Goal: Task Accomplishment & Management: Complete application form

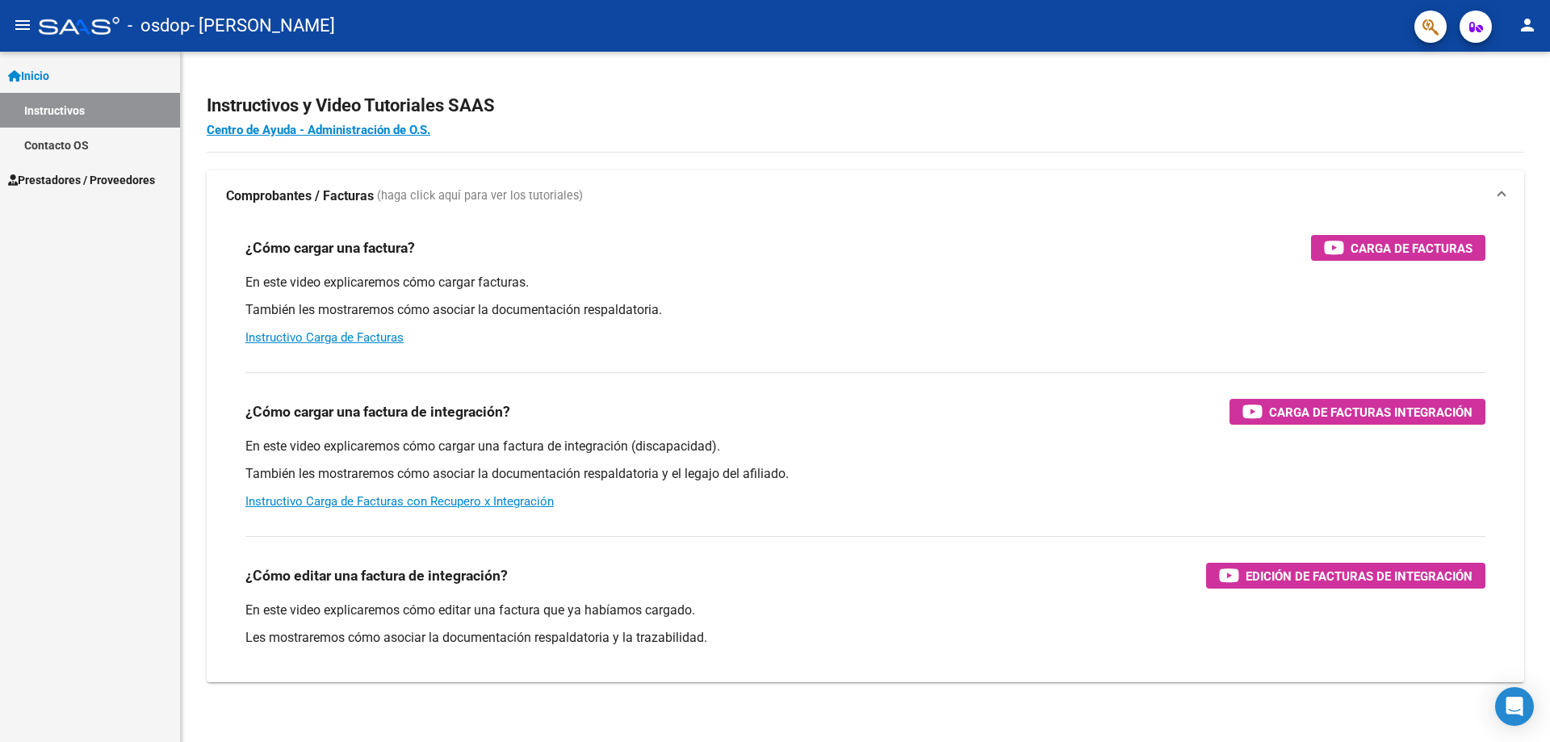
click at [96, 186] on span "Prestadores / Proveedores" at bounding box center [81, 180] width 147 height 18
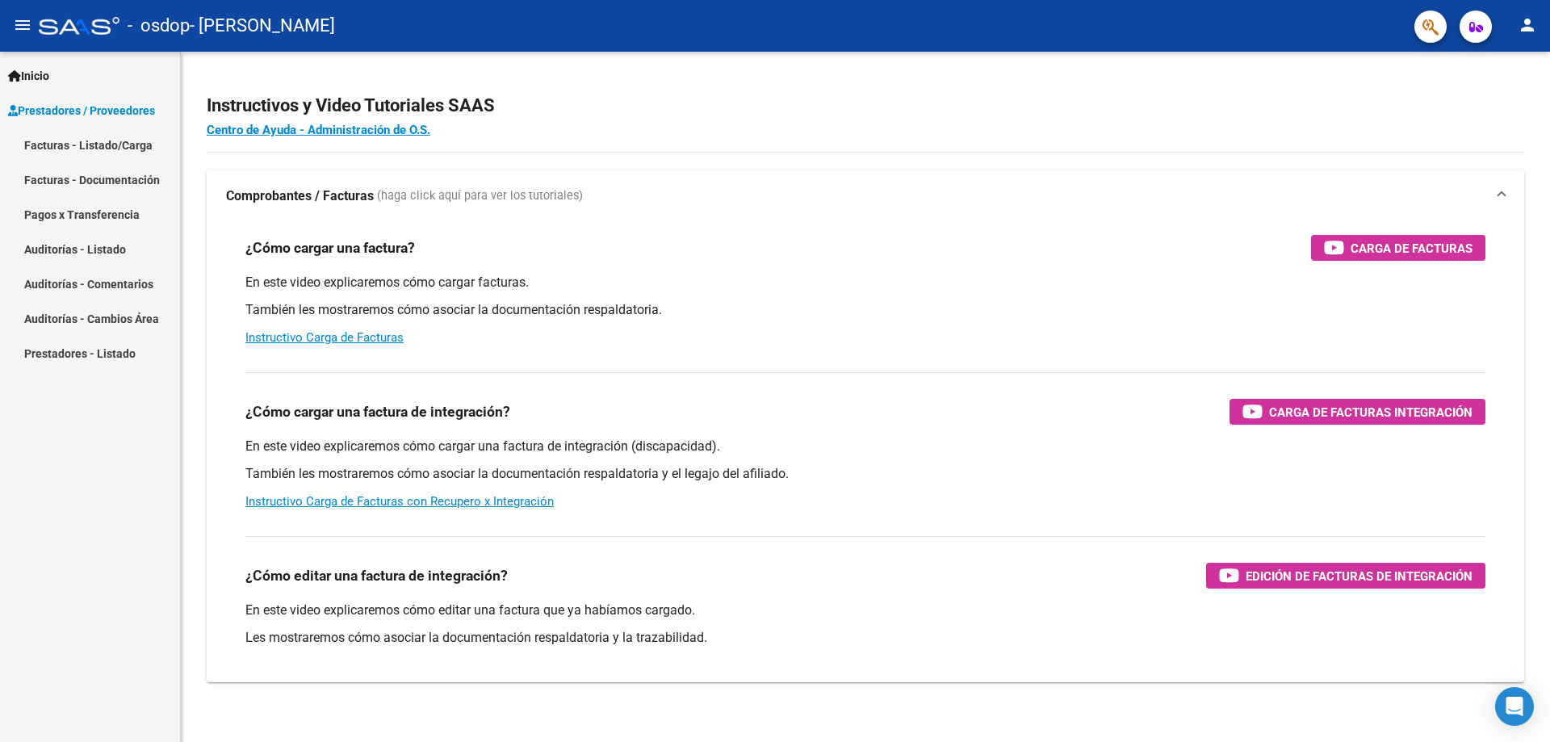
click at [138, 145] on link "Facturas - Listado/Carga" at bounding box center [90, 145] width 180 height 35
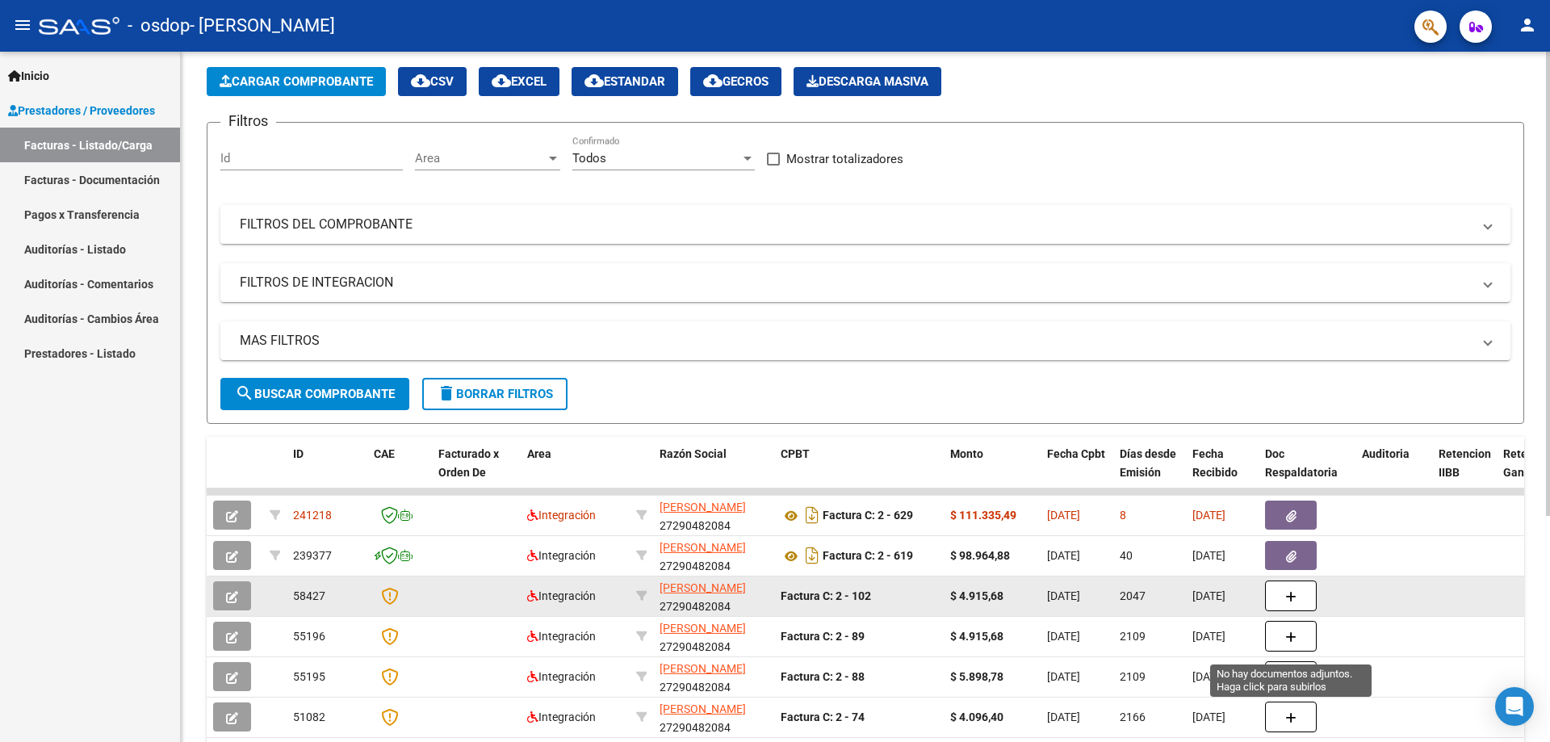
scroll to position [81, 0]
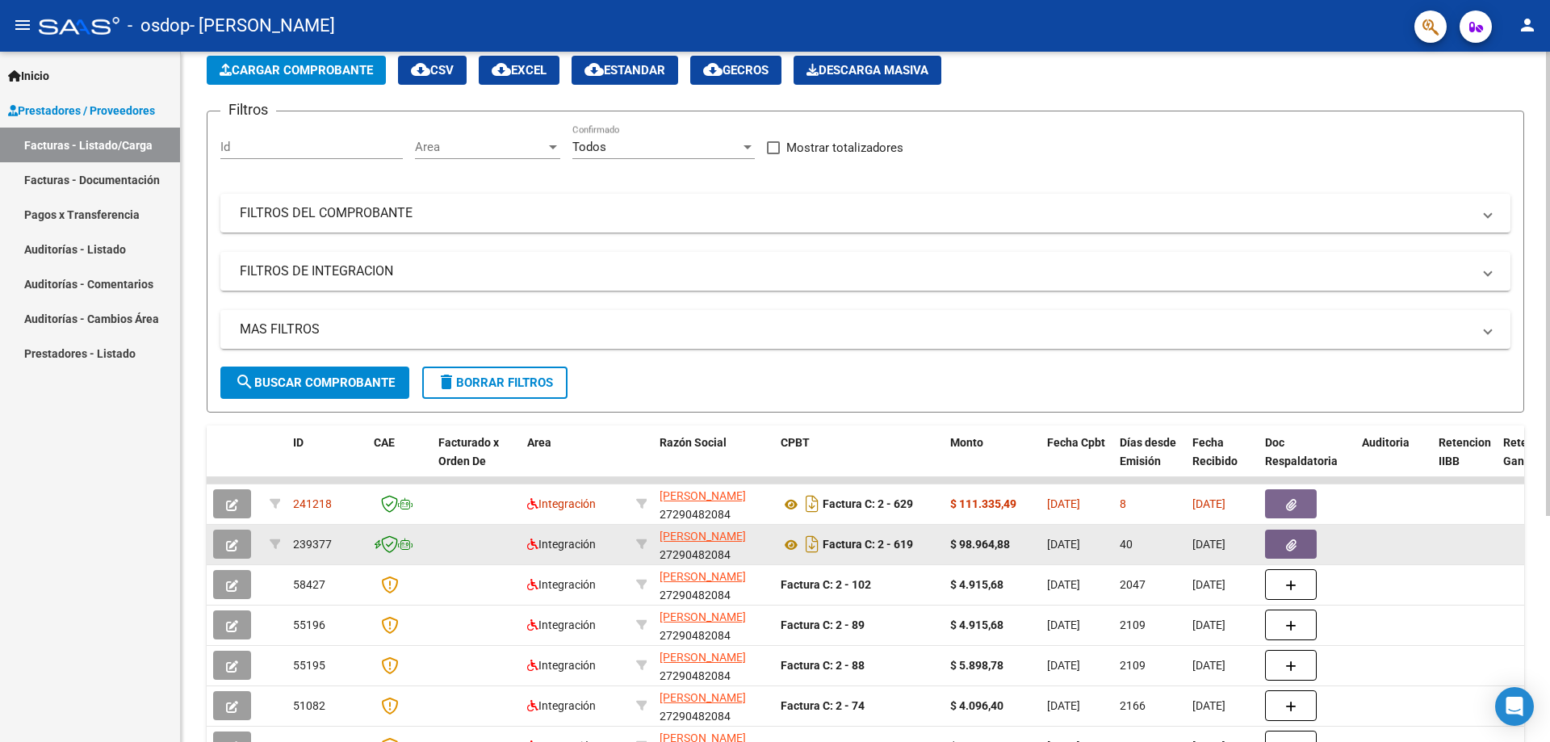
click at [230, 542] on icon "button" at bounding box center [232, 545] width 12 height 12
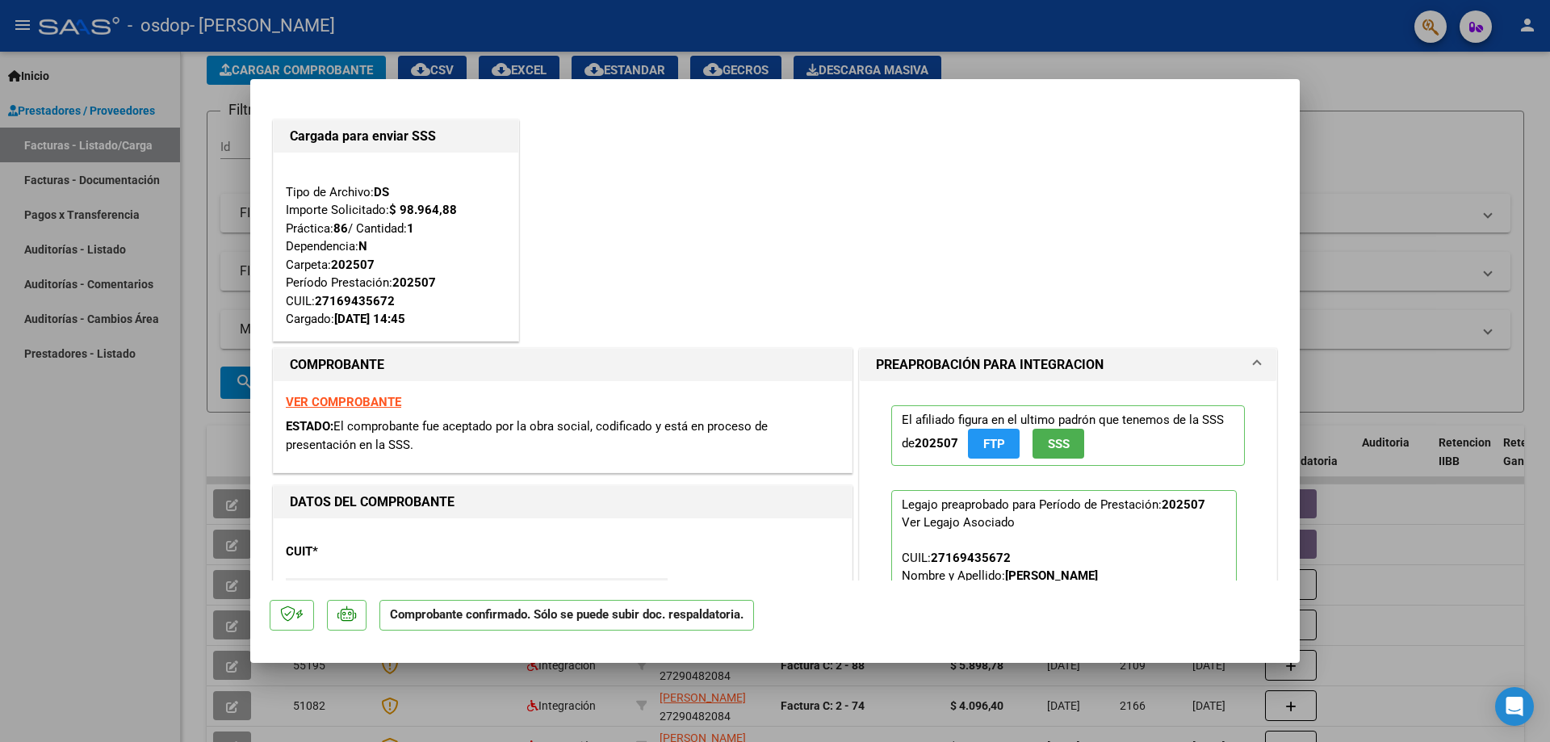
click at [144, 494] on div at bounding box center [775, 371] width 1550 height 742
type input "$ 0,00"
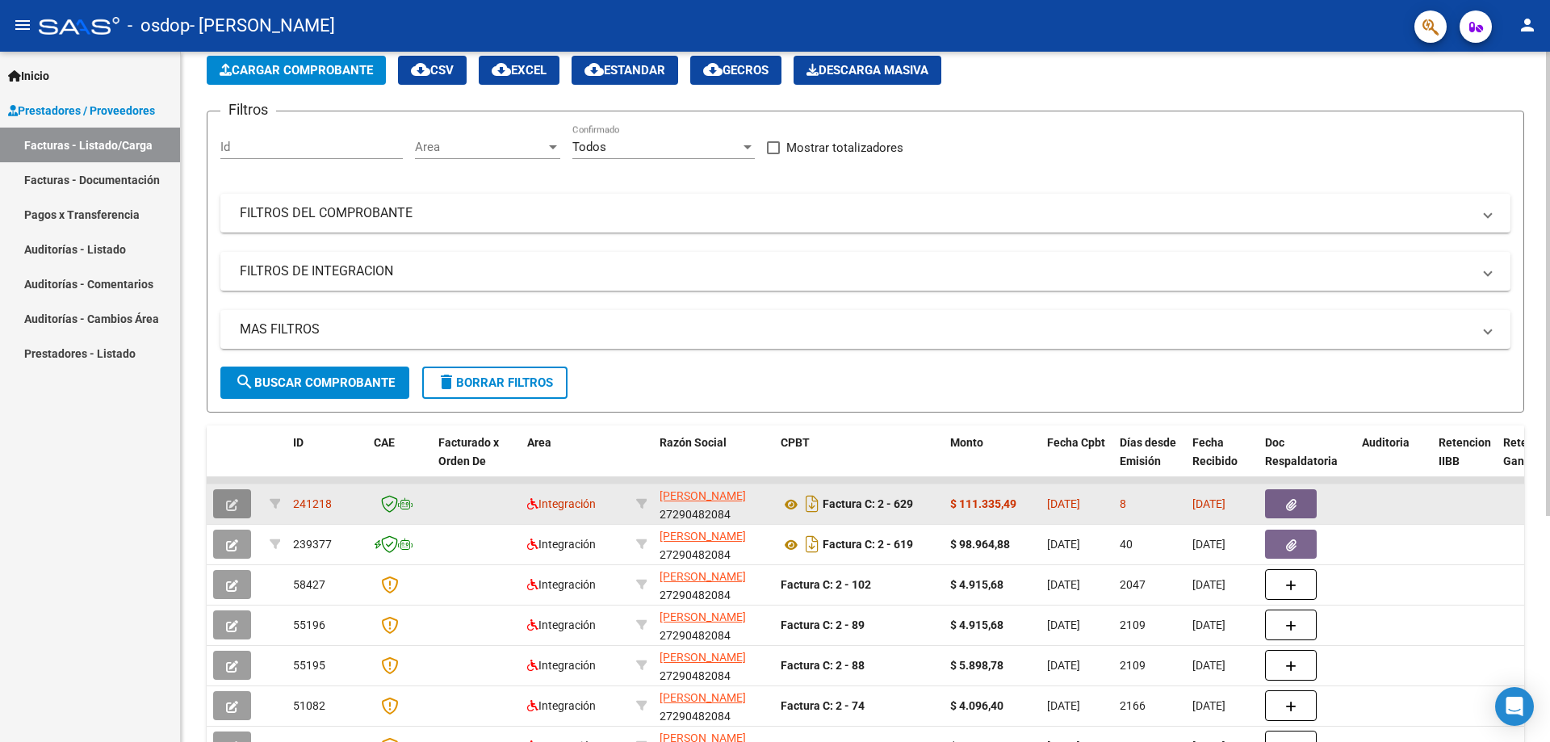
click at [230, 511] on span "button" at bounding box center [232, 503] width 12 height 15
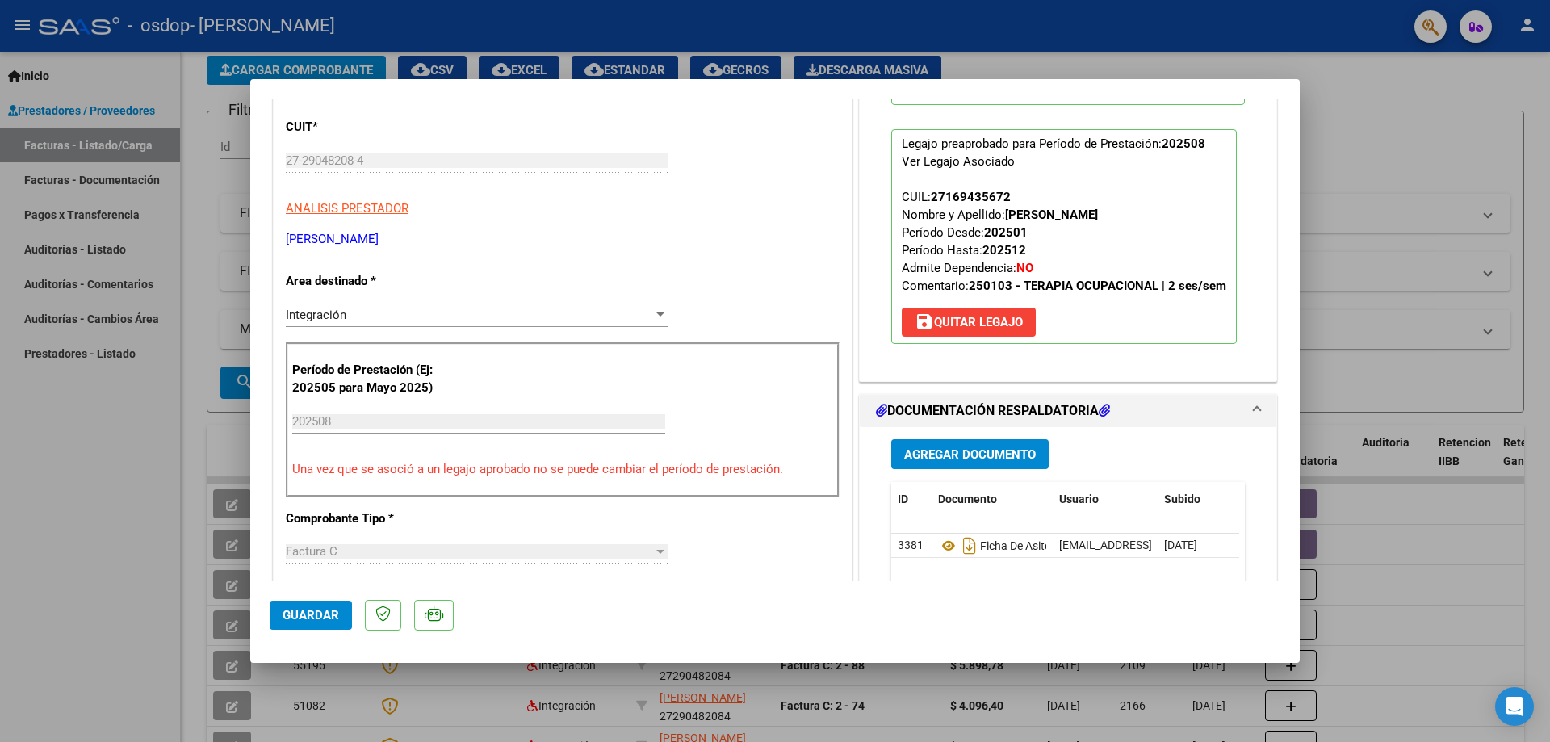
scroll to position [96, 0]
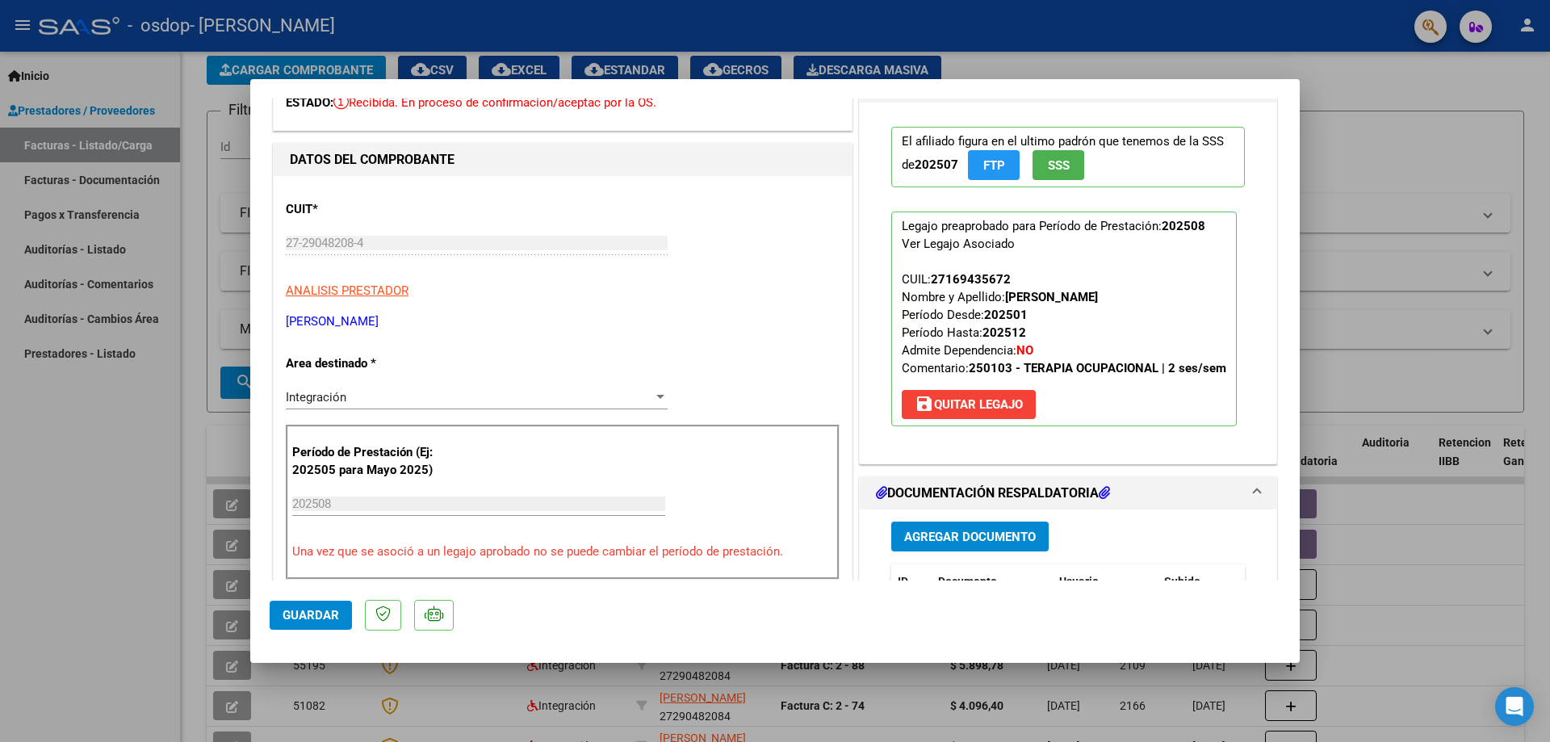
click at [107, 438] on div at bounding box center [775, 371] width 1550 height 742
type input "$ 0,00"
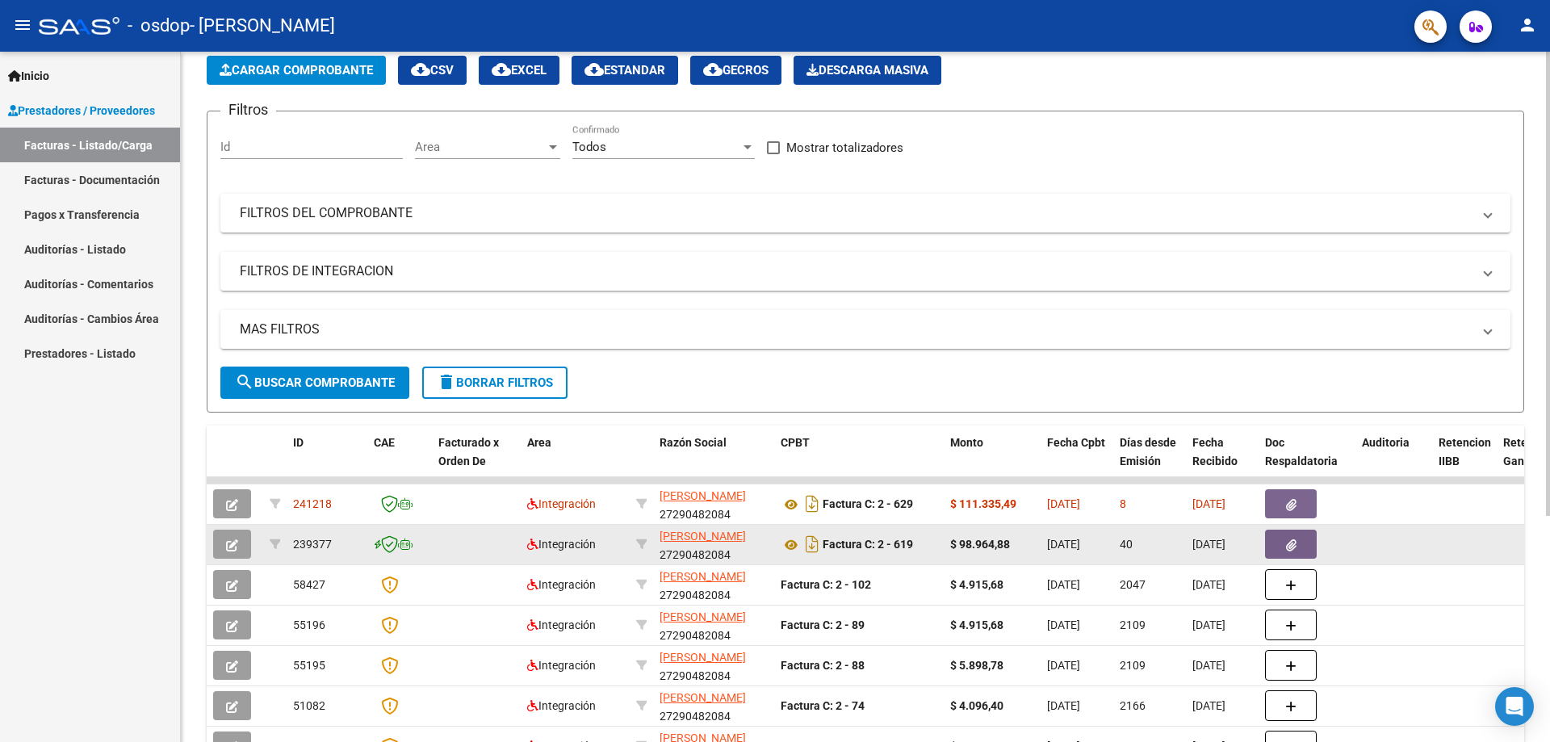
click at [269, 534] on datatable-body-cell at bounding box center [274, 545] width 23 height 40
click at [231, 542] on icon "button" at bounding box center [232, 545] width 12 height 12
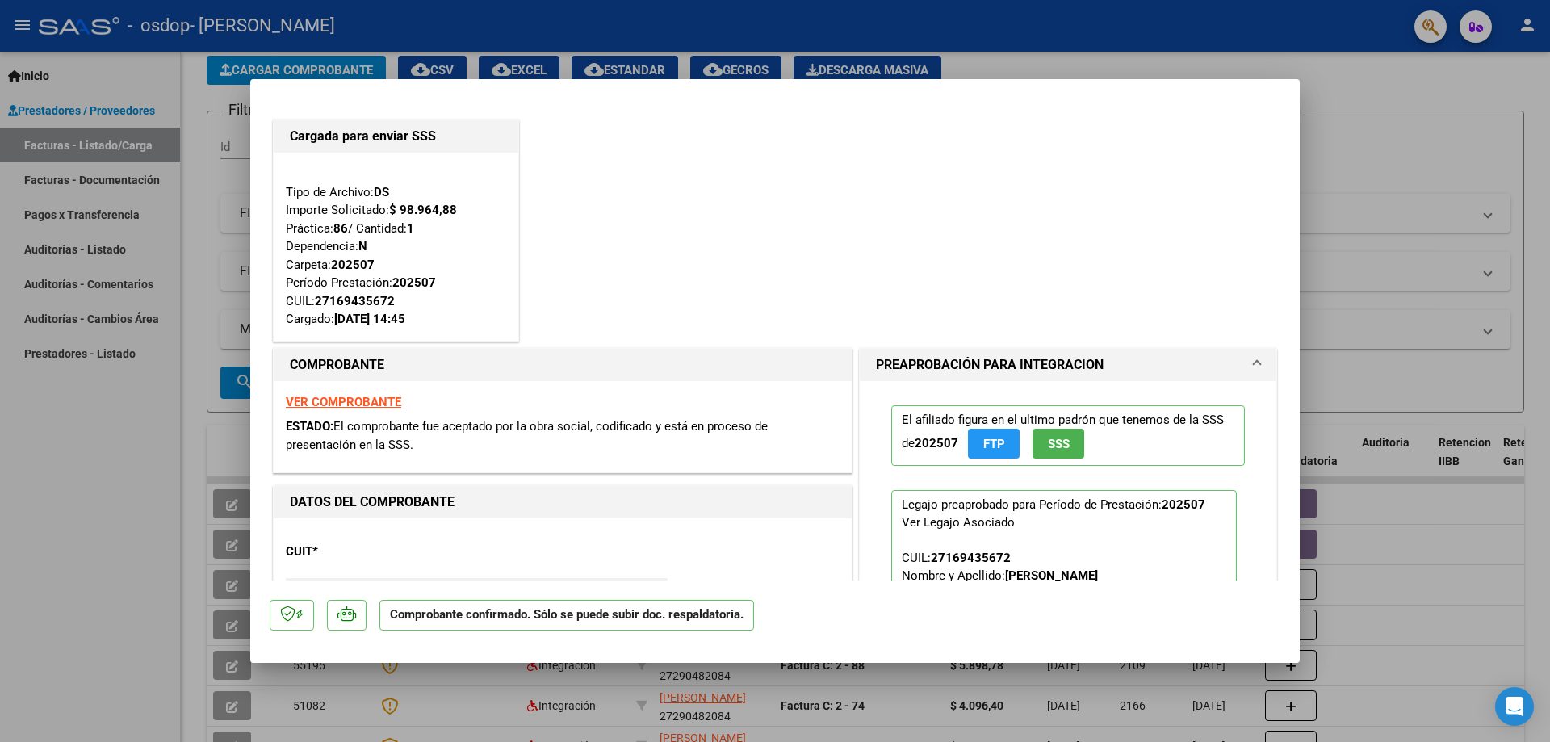
click at [75, 551] on div at bounding box center [775, 371] width 1550 height 742
type input "$ 0,00"
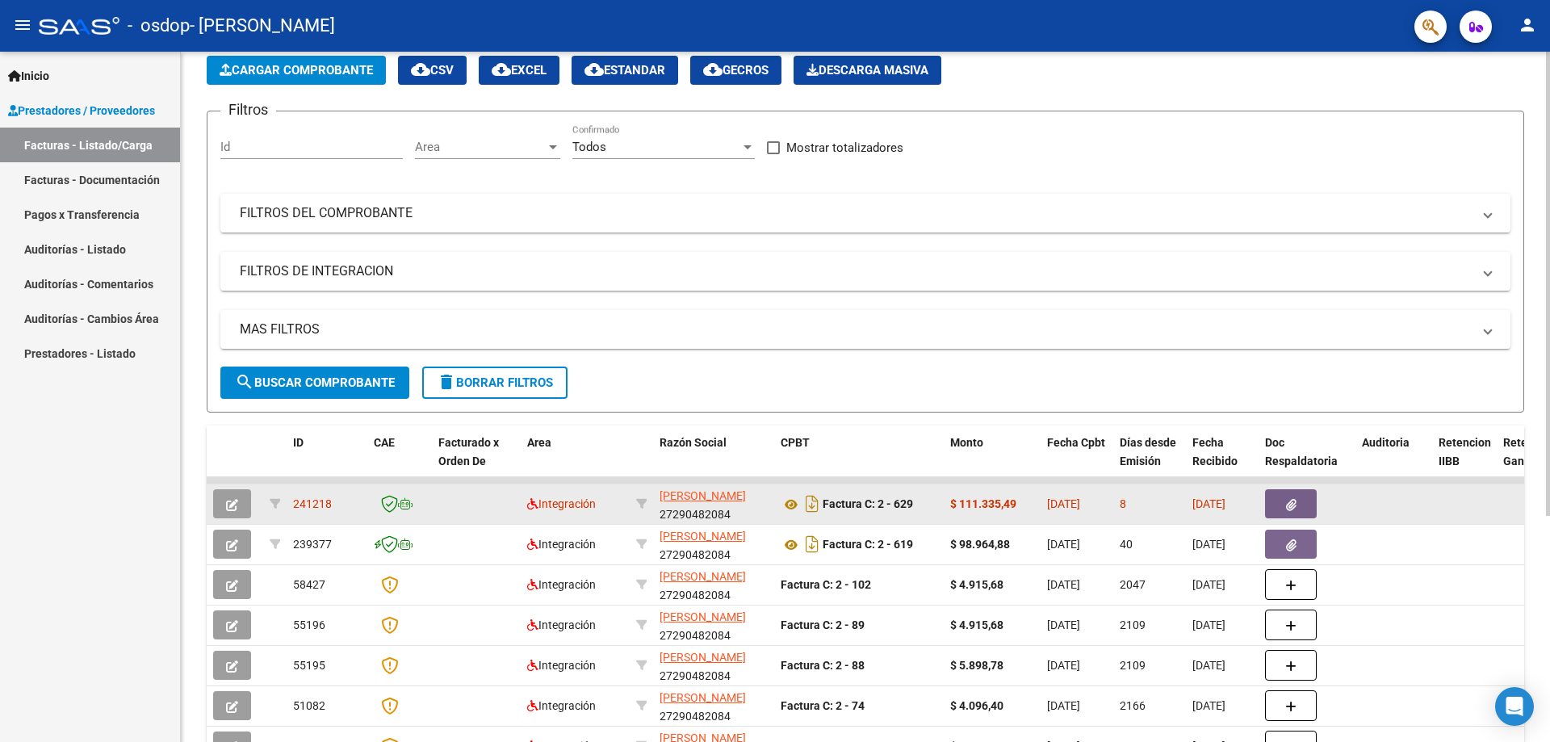
click at [277, 511] on div at bounding box center [275, 504] width 10 height 19
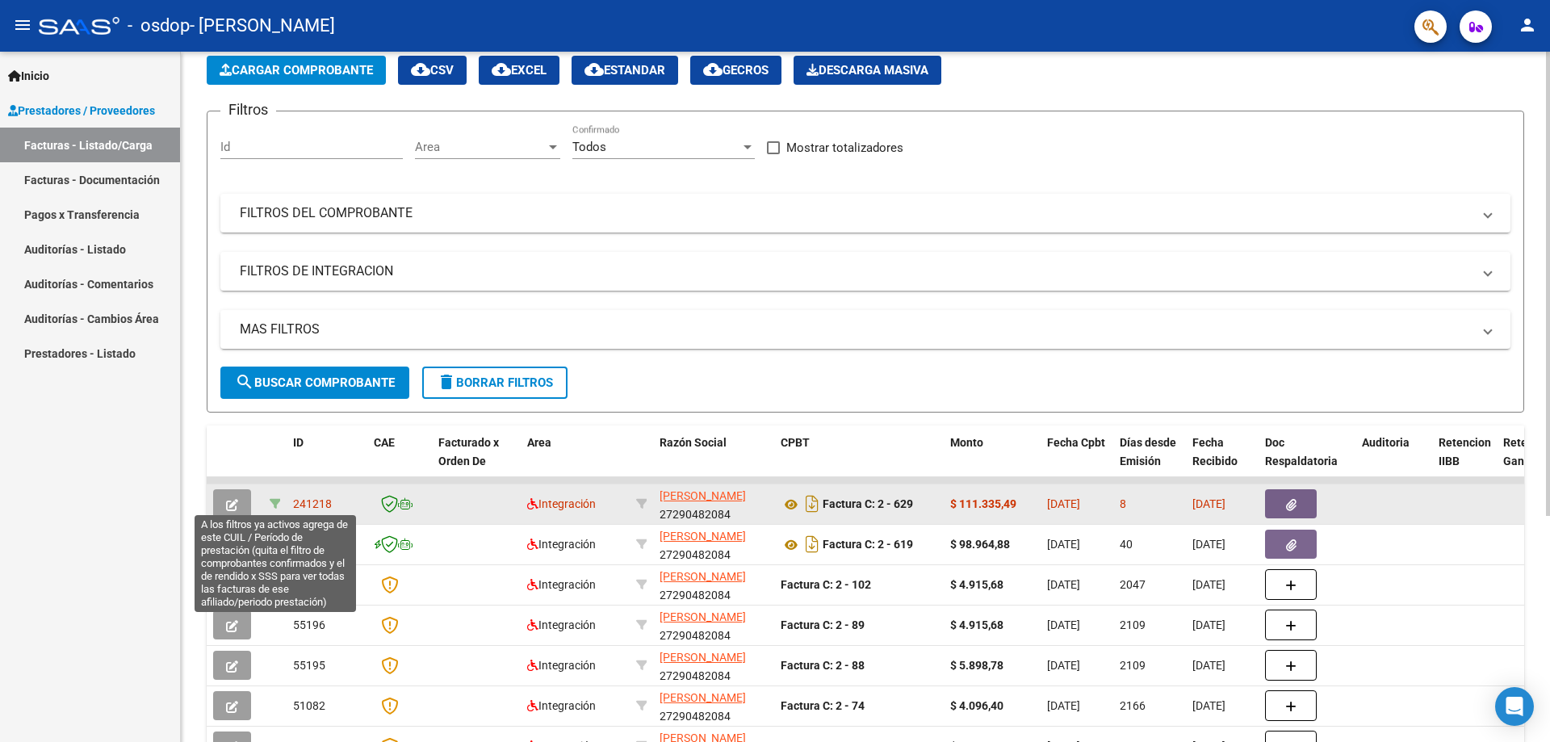
click at [278, 504] on icon at bounding box center [275, 503] width 11 height 11
type input "202508"
type input "27169435672"
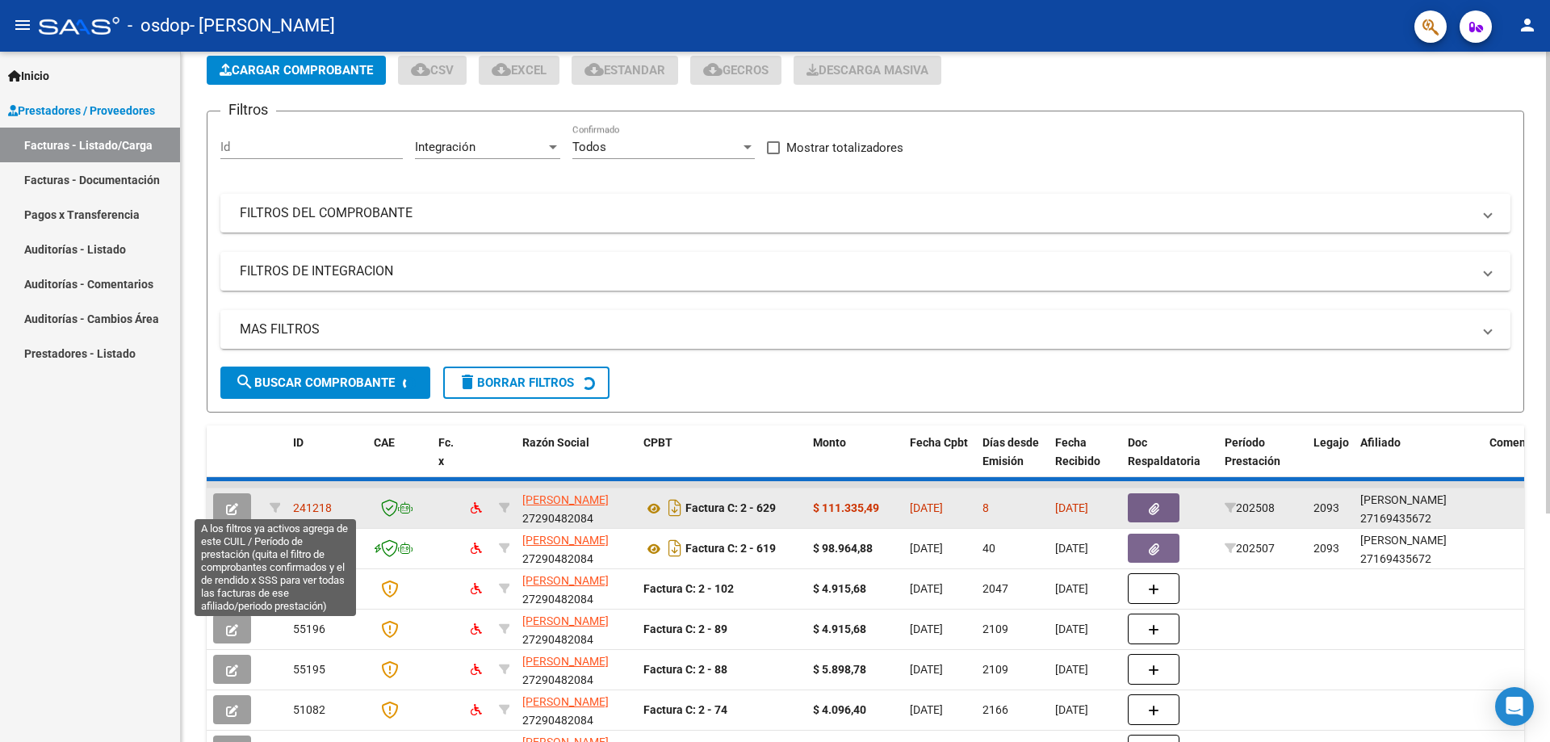
scroll to position [0, 0]
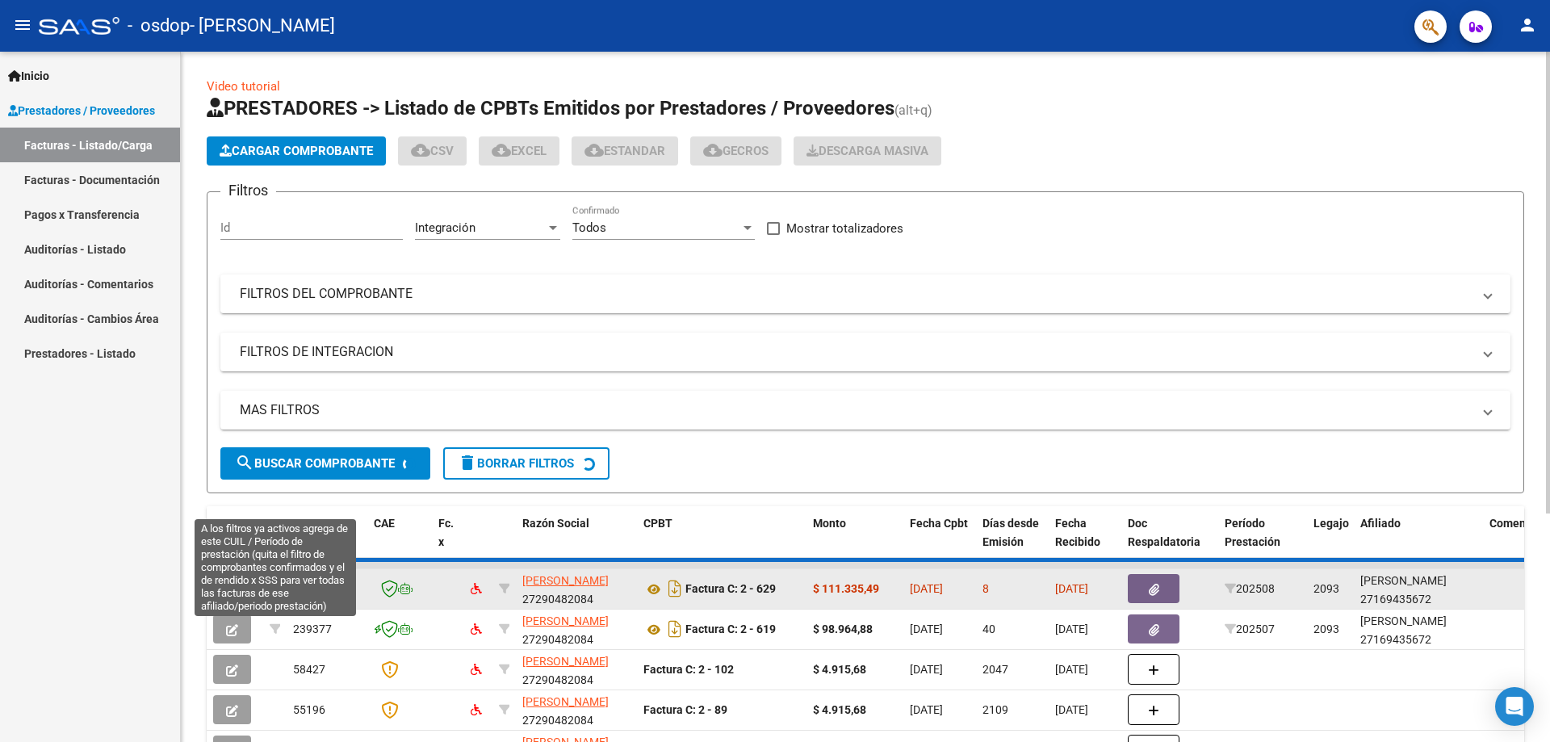
click at [278, 504] on div "Video tutorial PRESTADORES -> Listado de CPBTs Emitidos por Prestadores / Prove…" at bounding box center [865, 547] width 1317 height 941
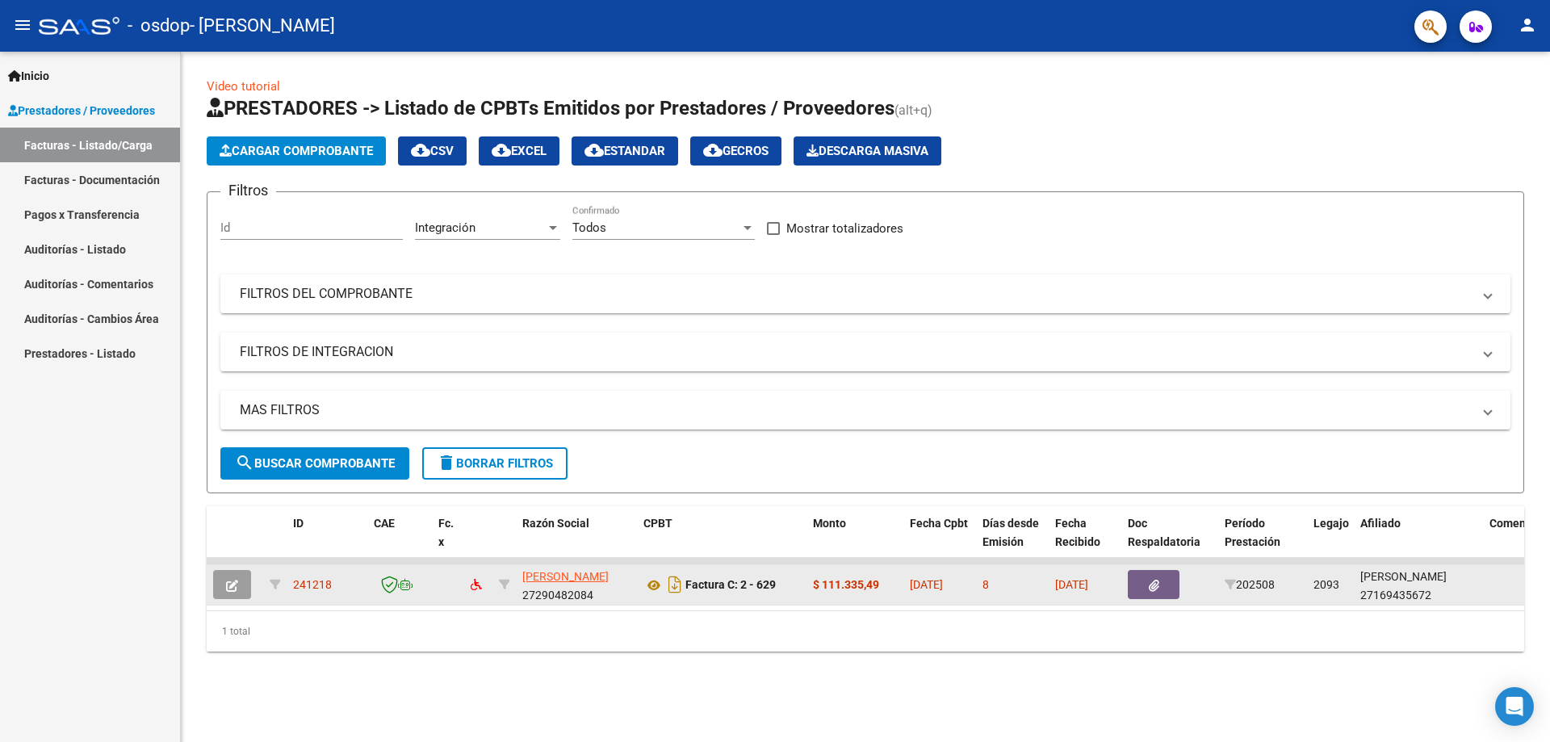
click at [97, 149] on link "Facturas - Listado/Carga" at bounding box center [90, 145] width 180 height 35
click at [240, 583] on button "button" at bounding box center [232, 584] width 38 height 29
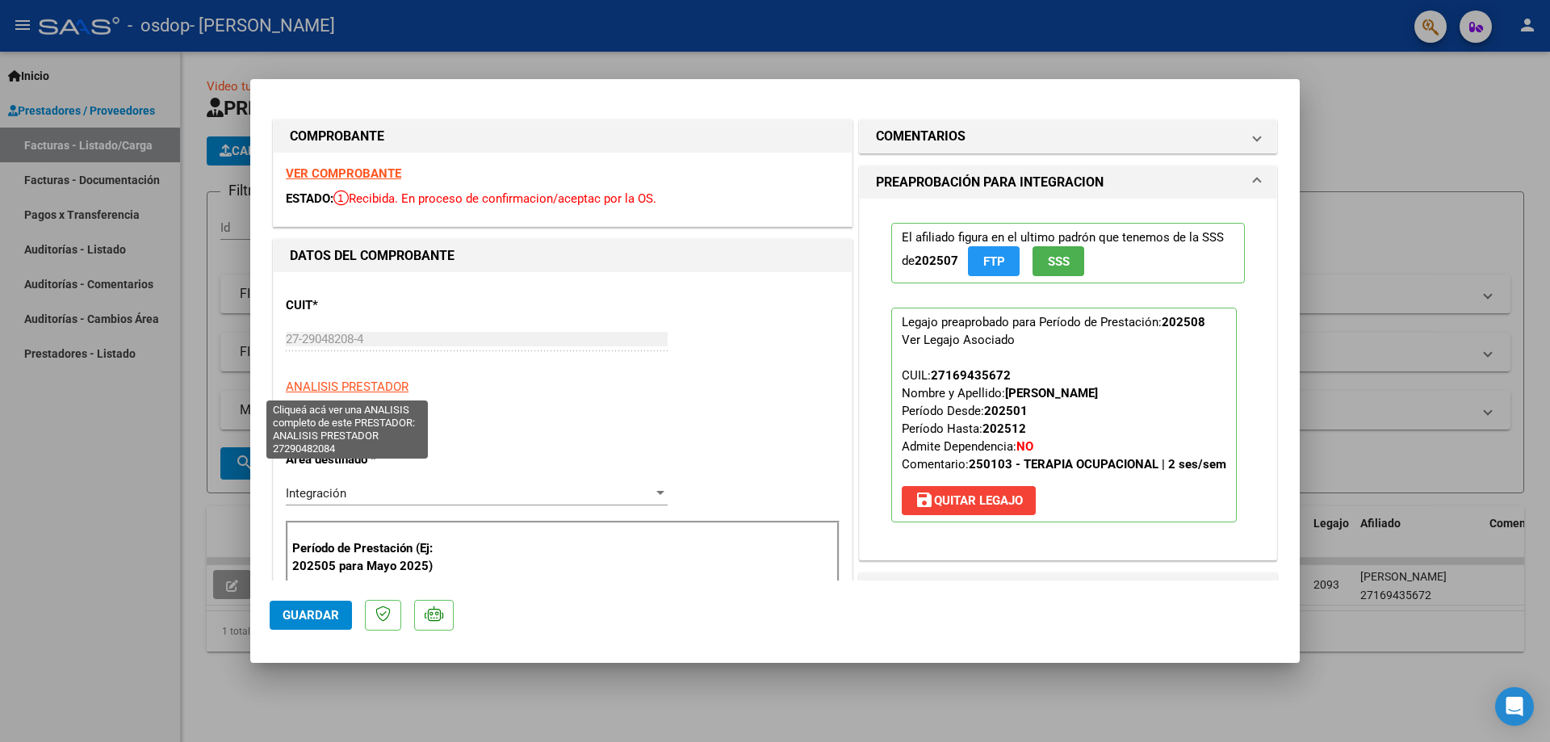
click at [374, 387] on span "ANALISIS PRESTADOR" at bounding box center [347, 386] width 123 height 15
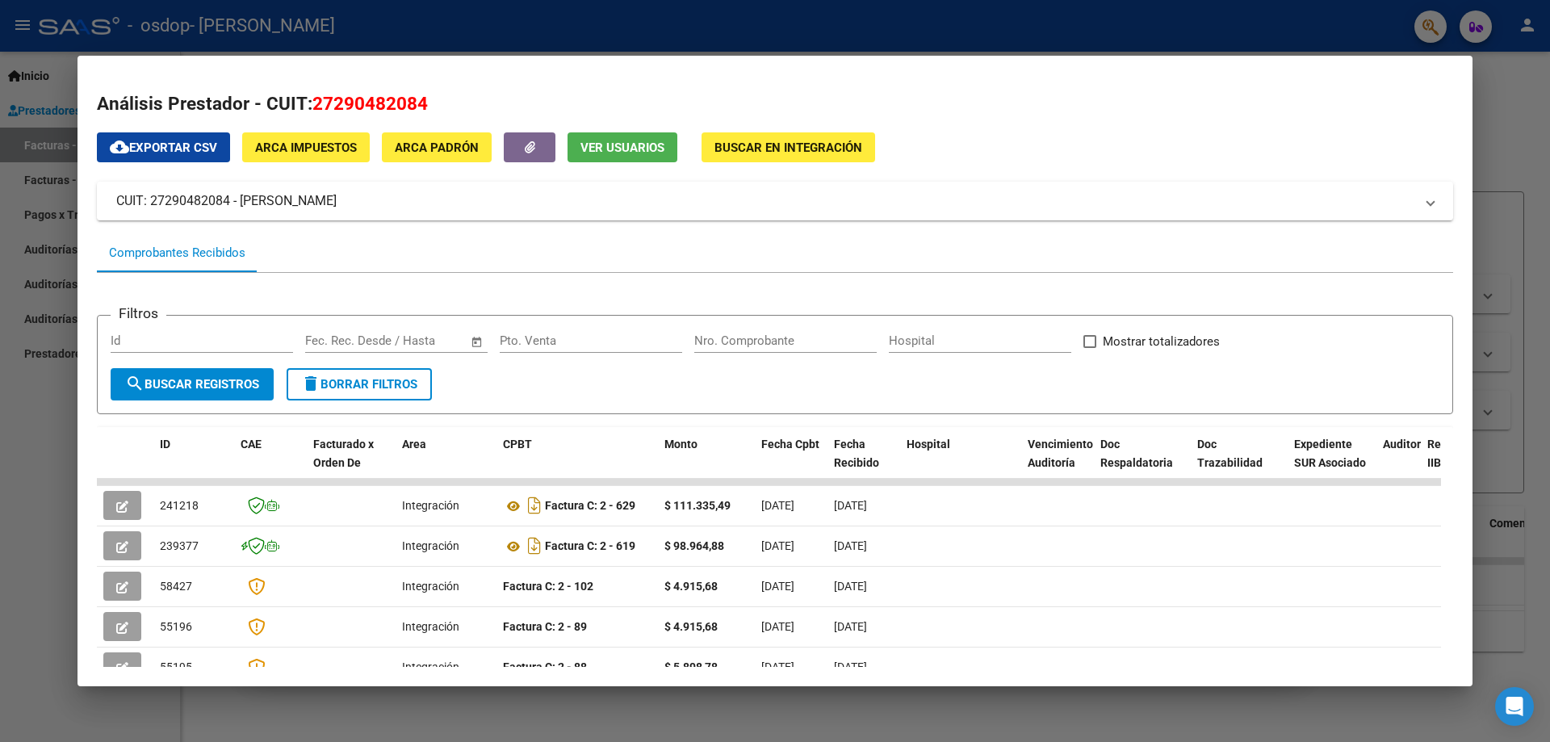
click at [49, 159] on div at bounding box center [775, 371] width 1550 height 742
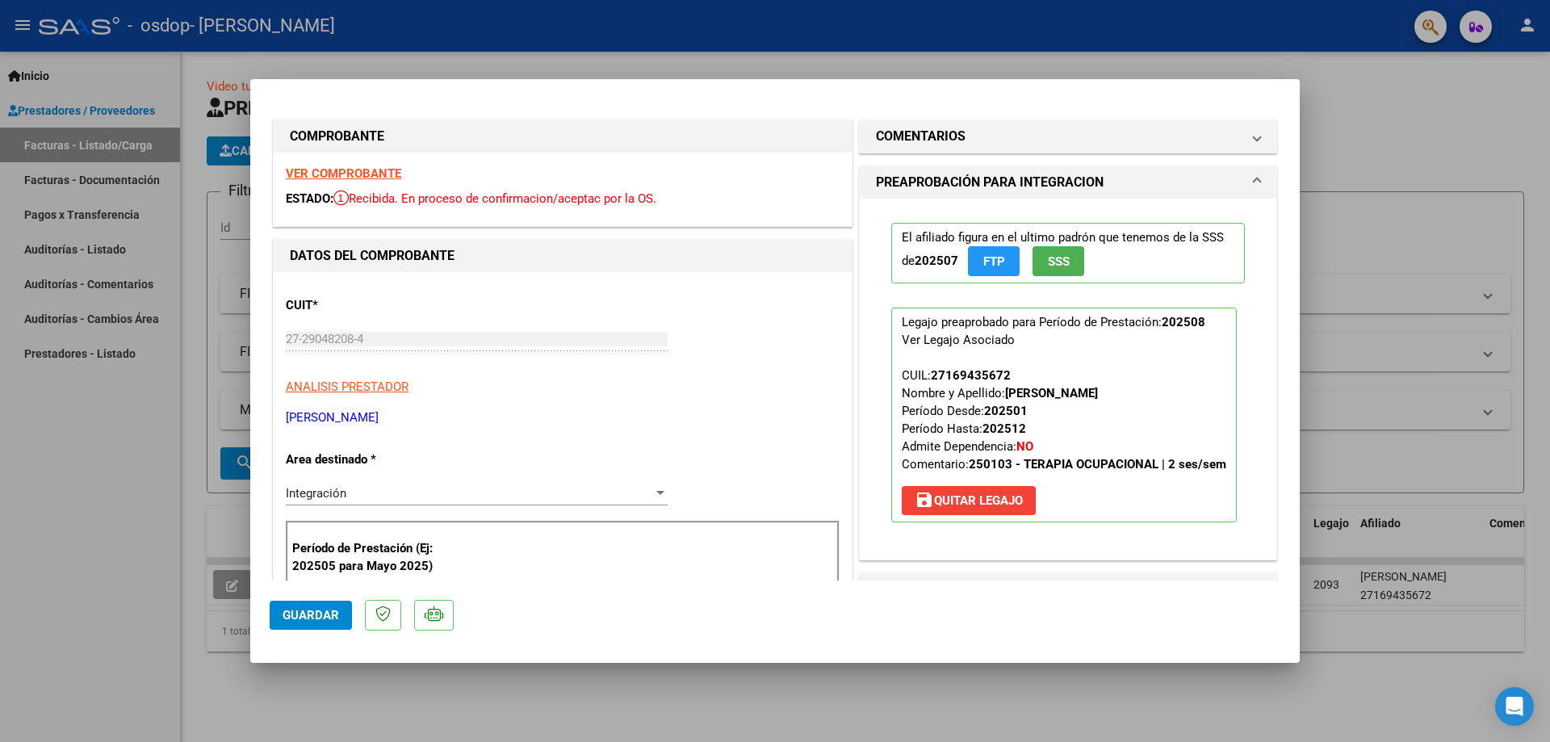
click at [313, 618] on span "Guardar" at bounding box center [311, 615] width 57 height 15
click at [898, 40] on button "x" at bounding box center [891, 38] width 31 height 29
